Goal: Check status: Check status

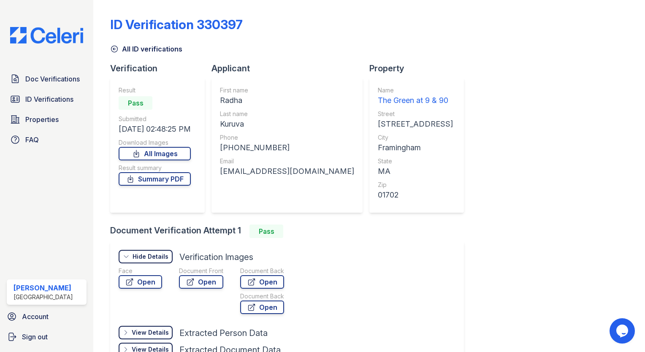
scroll to position [72, 0]
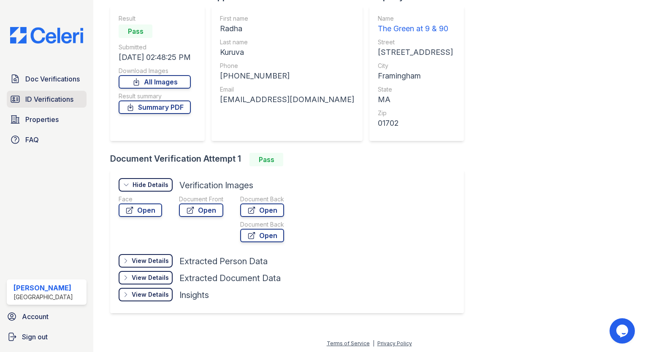
click at [43, 99] on span "ID Verifications" at bounding box center [49, 99] width 48 height 10
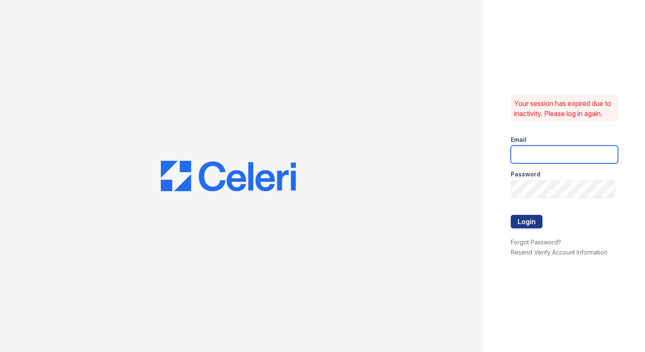
type input "amgonzalez@willowbridgepc.com"
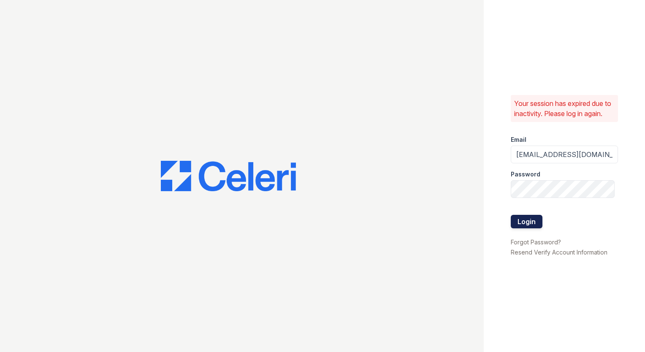
click at [526, 221] on form "Email amgonzalez@willowbridgepc.com Password Login" at bounding box center [563, 183] width 107 height 108
drag, startPoint x: 526, startPoint y: 221, endPoint x: 520, endPoint y: 226, distance: 7.5
click at [520, 226] on button "Login" at bounding box center [526, 221] width 32 height 13
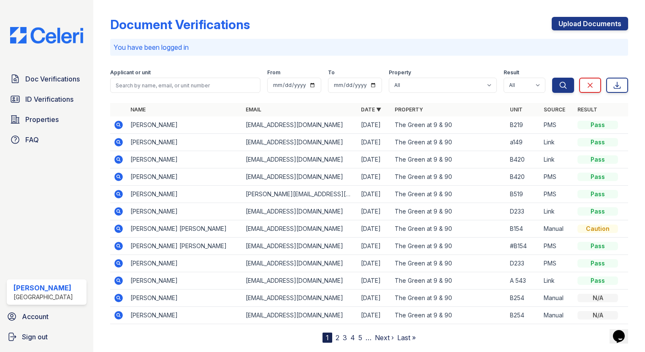
click at [119, 126] on icon at bounding box center [118, 125] width 10 height 10
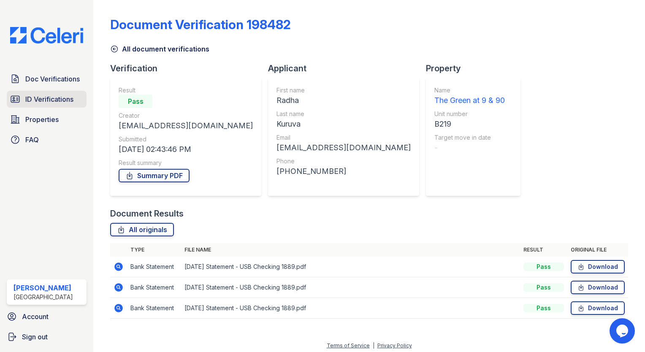
click at [39, 102] on span "ID Verifications" at bounding box center [49, 99] width 48 height 10
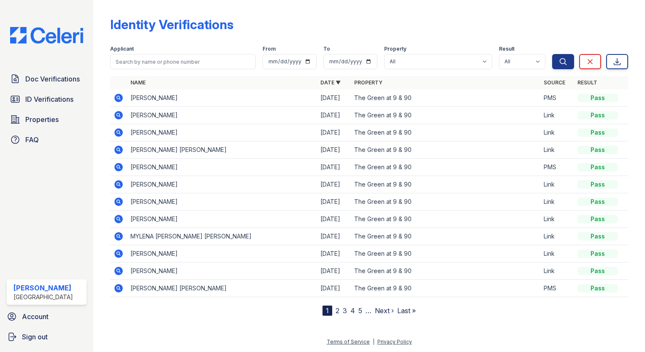
click at [167, 101] on td "Radha Kuruva" at bounding box center [221, 97] width 189 height 17
click at [119, 100] on icon at bounding box center [118, 98] width 8 height 8
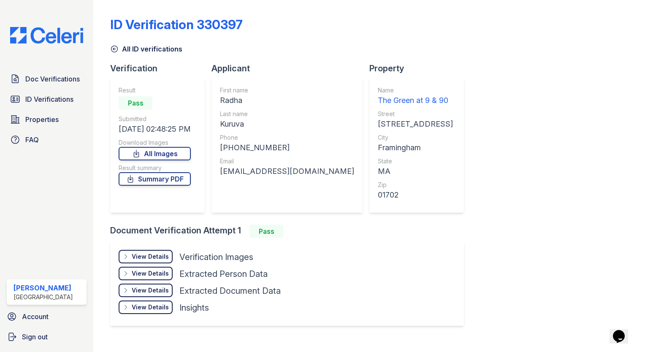
click at [145, 269] on div "View Details" at bounding box center [150, 273] width 37 height 8
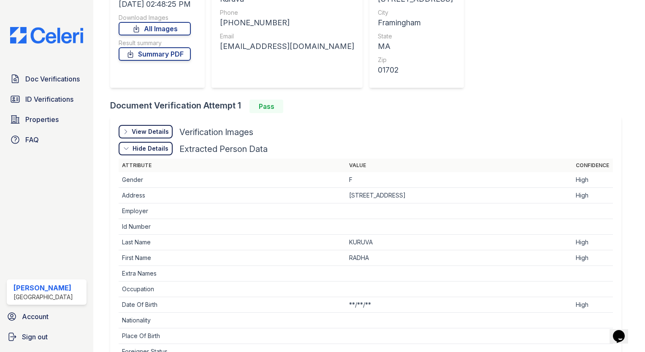
scroll to position [127, 0]
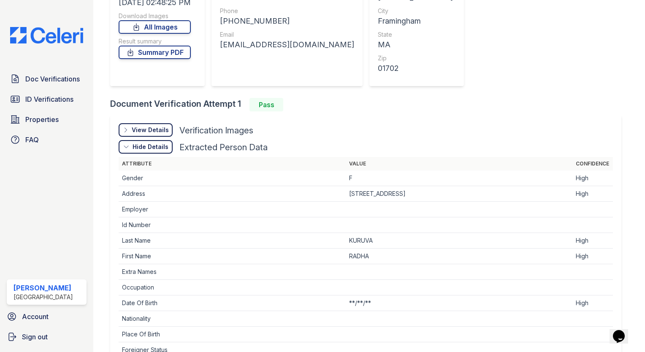
click at [143, 131] on div "View Details" at bounding box center [150, 130] width 37 height 8
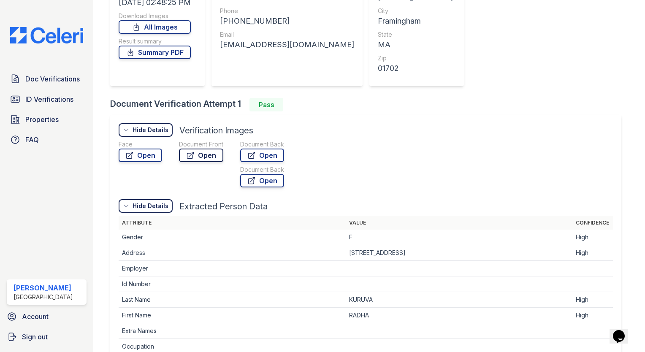
click at [196, 153] on link "Open" at bounding box center [201, 154] width 44 height 13
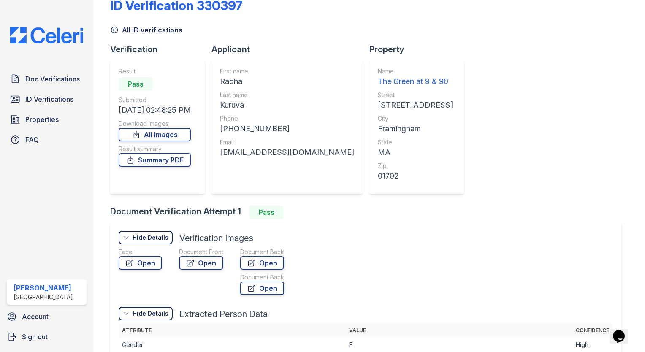
scroll to position [0, 0]
